Goal: Book appointment/travel/reservation

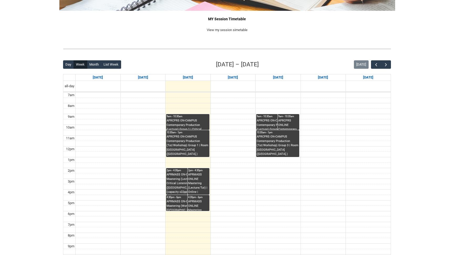
scroll to position [88, 0]
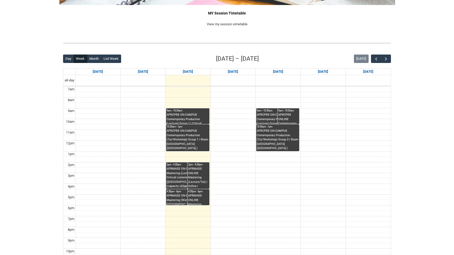
click at [386, 63] on div "Day Week Month List Week [DATE] – [DATE] [DATE] [DATE] [DATE] [DATE] [DATE] [DA…" at bounding box center [227, 156] width 328 height 205
click at [386, 59] on span "button" at bounding box center [386, 58] width 5 height 5
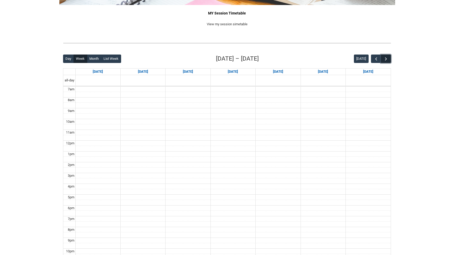
click at [386, 59] on span "button" at bounding box center [386, 58] width 5 height 5
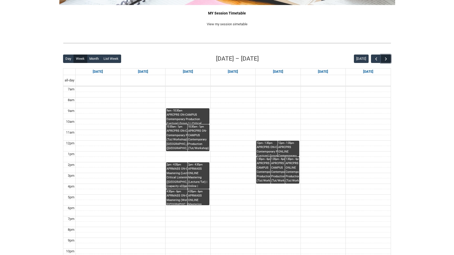
click at [386, 59] on span "button" at bounding box center [386, 58] width 5 height 5
click at [376, 59] on span "button" at bounding box center [376, 58] width 5 height 5
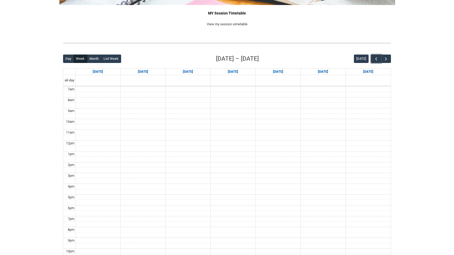
click at [189, 143] on td at bounding box center [233, 143] width 316 height 6
